Goal: Information Seeking & Learning: Check status

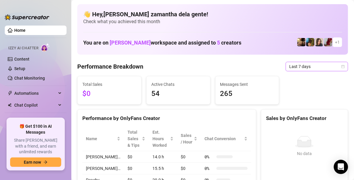
click at [320, 65] on span "Last 7 days" at bounding box center [317, 66] width 55 height 9
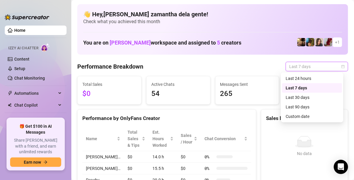
click at [304, 98] on div "Last 30 days" at bounding box center [312, 97] width 53 height 7
click at [291, 68] on span "Last 7 days" at bounding box center [317, 66] width 55 height 9
click at [296, 97] on div "Last 30 days" at bounding box center [312, 97] width 53 height 7
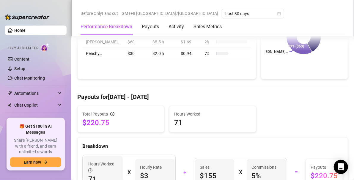
scroll to position [194, 0]
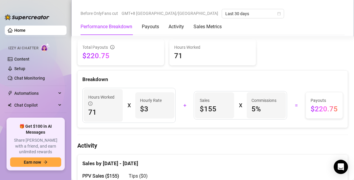
click at [276, 159] on div "Sales by Aug 20 - Sep 19" at bounding box center [212, 161] width 261 height 13
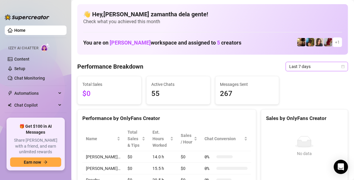
click at [296, 67] on span "Last 7 days" at bounding box center [317, 66] width 55 height 9
click at [322, 65] on span "Last 7 days" at bounding box center [317, 66] width 55 height 9
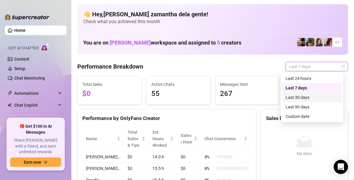
click at [296, 98] on div "Last 30 days" at bounding box center [312, 97] width 53 height 7
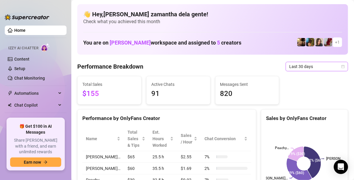
click at [296, 67] on span "Last 30 days" at bounding box center [317, 66] width 55 height 9
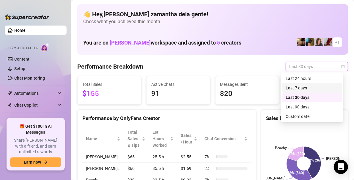
click at [298, 88] on div "Last 7 days" at bounding box center [312, 88] width 53 height 7
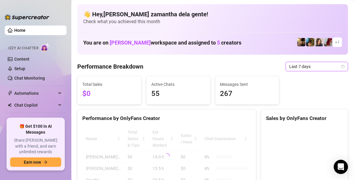
click at [298, 68] on span "Last 7 days" at bounding box center [317, 66] width 55 height 9
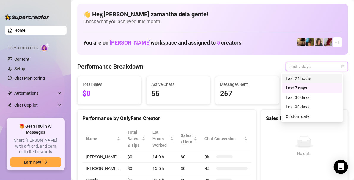
click at [296, 70] on span "Last 7 days" at bounding box center [317, 66] width 55 height 9
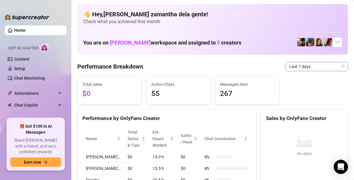
drag, startPoint x: 297, startPoint y: 61, endPoint x: 295, endPoint y: 65, distance: 4.5
click at [295, 65] on span "Last 7 days" at bounding box center [317, 66] width 55 height 9
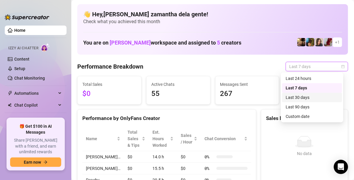
click at [290, 95] on div "Last 30 days" at bounding box center [312, 97] width 53 height 7
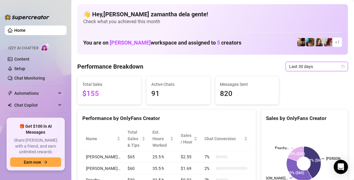
click at [322, 67] on span "Last 30 days" at bounding box center [317, 66] width 55 height 9
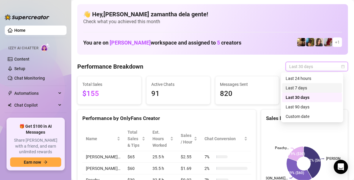
click at [310, 92] on div "Last 7 days" at bounding box center [312, 88] width 60 height 10
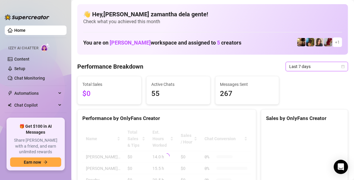
click at [309, 66] on span "Last 7 days" at bounding box center [317, 66] width 55 height 9
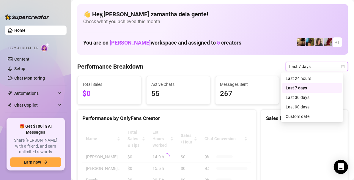
click at [309, 66] on span "Last 7 days" at bounding box center [317, 66] width 55 height 9
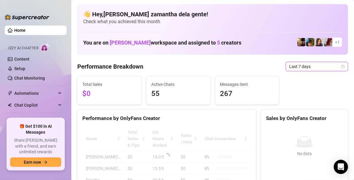
click at [309, 66] on span "Last 7 days" at bounding box center [317, 66] width 55 height 9
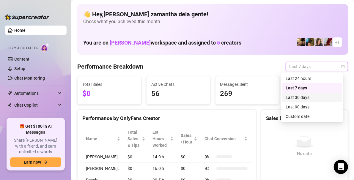
click at [295, 100] on div "Last 30 days" at bounding box center [312, 97] width 53 height 7
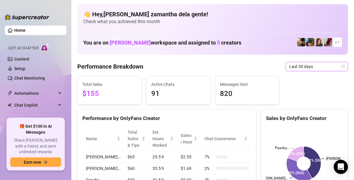
click at [305, 64] on span "Last 30 days" at bounding box center [317, 66] width 55 height 9
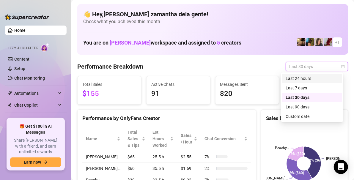
click at [300, 80] on div "Last 24 hours" at bounding box center [312, 78] width 53 height 7
click at [300, 80] on div "Total Sales $155 Active Chats 91 Messages Sent 820" at bounding box center [213, 90] width 276 height 29
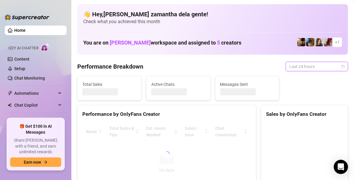
click at [309, 64] on span "Last 24 hours" at bounding box center [317, 66] width 55 height 9
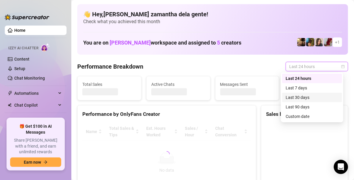
click at [296, 99] on div "Last 30 days" at bounding box center [312, 97] width 53 height 7
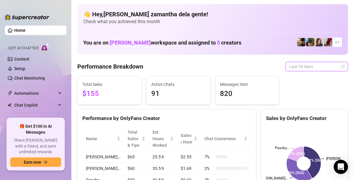
click at [293, 70] on span "Last 30 days" at bounding box center [317, 66] width 55 height 9
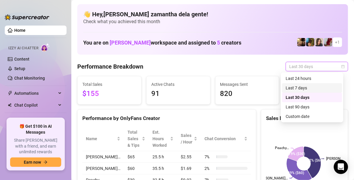
click at [299, 88] on div "Last 7 days" at bounding box center [312, 88] width 53 height 7
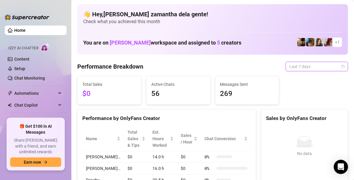
click at [291, 66] on span "Last 7 days" at bounding box center [317, 66] width 55 height 9
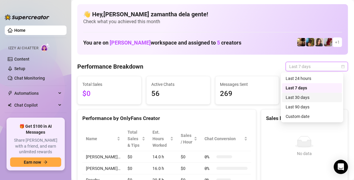
click at [294, 97] on div "Last 30 days" at bounding box center [312, 97] width 53 height 7
click at [308, 65] on span "Last 7 days" at bounding box center [317, 66] width 55 height 9
click at [301, 101] on div "Last 30 days" at bounding box center [312, 97] width 53 height 7
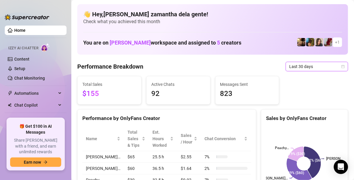
click at [318, 65] on span "Last 30 days" at bounding box center [317, 66] width 55 height 9
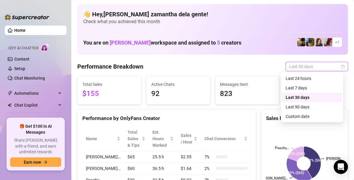
click at [307, 88] on div "Last 7 days" at bounding box center [312, 88] width 53 height 7
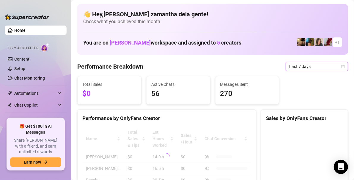
click at [319, 67] on span "Last 7 days" at bounding box center [317, 66] width 55 height 9
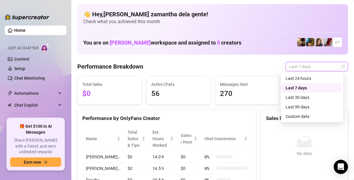
click at [318, 66] on span "Last 7 days" at bounding box center [317, 66] width 55 height 9
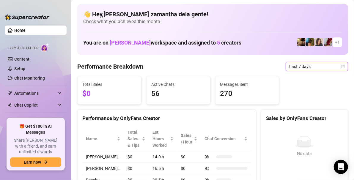
click at [314, 68] on span "Last 7 days" at bounding box center [317, 66] width 55 height 9
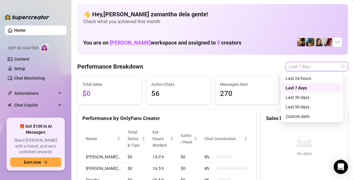
click at [302, 97] on div "Last 30 days" at bounding box center [312, 97] width 53 height 7
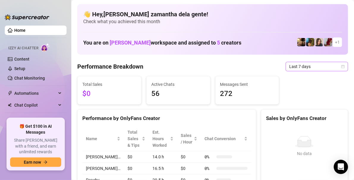
click at [321, 67] on span "Last 7 days" at bounding box center [317, 66] width 55 height 9
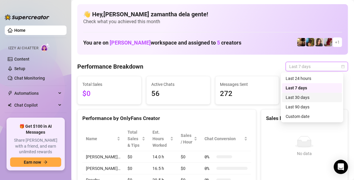
click at [293, 97] on div "Last 30 days" at bounding box center [312, 97] width 53 height 7
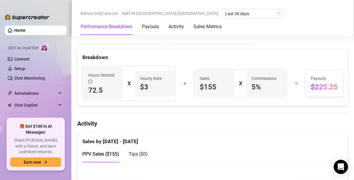
scroll to position [215, 0]
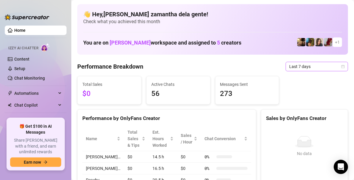
click at [316, 67] on span "Last 7 days" at bounding box center [317, 66] width 55 height 9
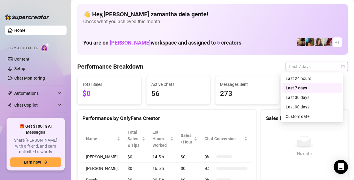
click at [311, 99] on div "Last 30 days" at bounding box center [312, 97] width 53 height 7
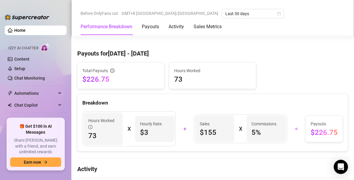
scroll to position [170, 0]
